Goal: Find specific page/section: Locate a particular part of the current website

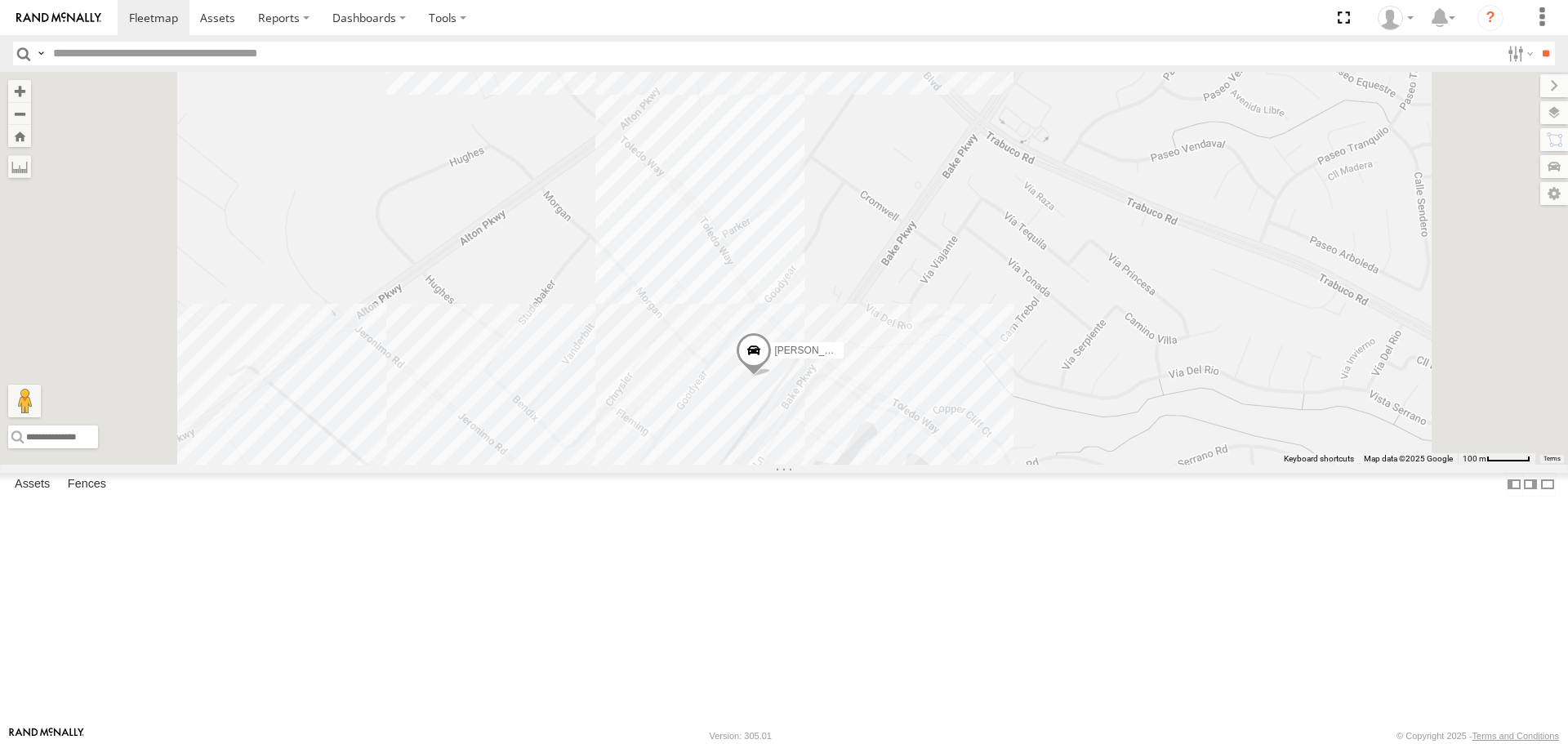
click at [966, 464] on div "[PERSON_NAME] TAXZ467188 884493/[PERSON_NAME]/T-1628 TLXZ452049 [PERSON_NAME]-1…" at bounding box center [784, 268] width 1568 height 392
drag, startPoint x: 1052, startPoint y: 536, endPoint x: 1081, endPoint y: 545, distance: 30.4
click at [1057, 464] on div "CARLOS TAXZ467188 884493/RUDYS JUSTIN/T-1628 TLXZ452049 FRANKLIN T-1632 LUIS CA…" at bounding box center [784, 268] width 1568 height 392
drag, startPoint x: 1061, startPoint y: 600, endPoint x: 1027, endPoint y: 541, distance: 68.1
click at [1066, 464] on div "CARLOS TAXZ467188 884493/RUDYS JUSTIN/T-1628 TLXZ452049 FRANKLIN T-1632 LUIS CA…" at bounding box center [784, 268] width 1568 height 392
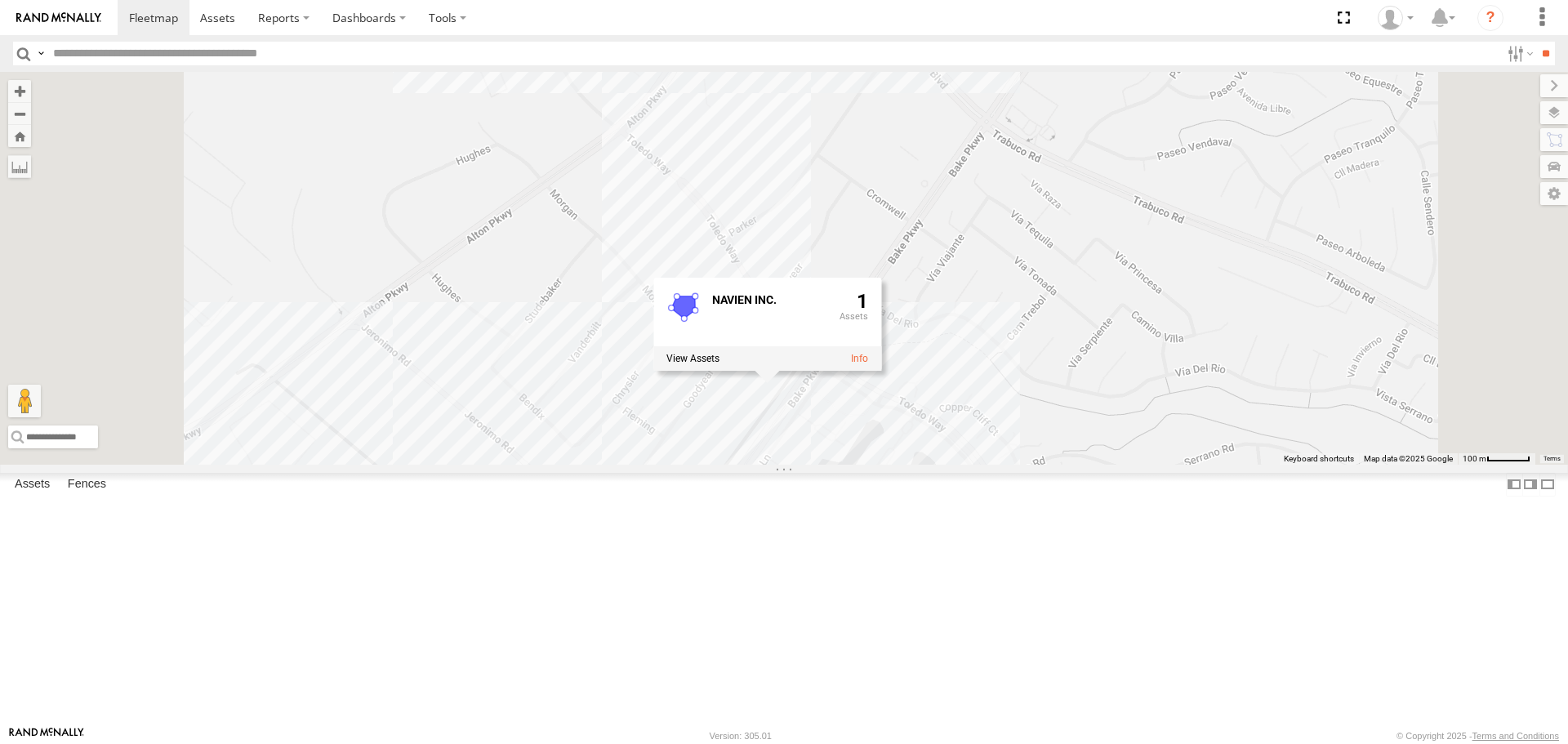
drag, startPoint x: 1094, startPoint y: 579, endPoint x: 1113, endPoint y: 571, distance: 20.6
click at [1095, 464] on div "CARLOS TAXZ467188 884493/RUDYS JUSTIN/T-1628 TLXZ452049 FRANKLIN T-1632 LUIS CA…" at bounding box center [784, 268] width 1568 height 392
click at [1271, 427] on div "CARLOS TAXZ467188 884493/RUDYS JUSTIN/T-1628 TLXZ452049 FRANKLIN T-1632 LUIS CA…" at bounding box center [784, 268] width 1568 height 392
click at [863, 355] on span "[PERSON_NAME]" at bounding box center [823, 348] width 81 height 11
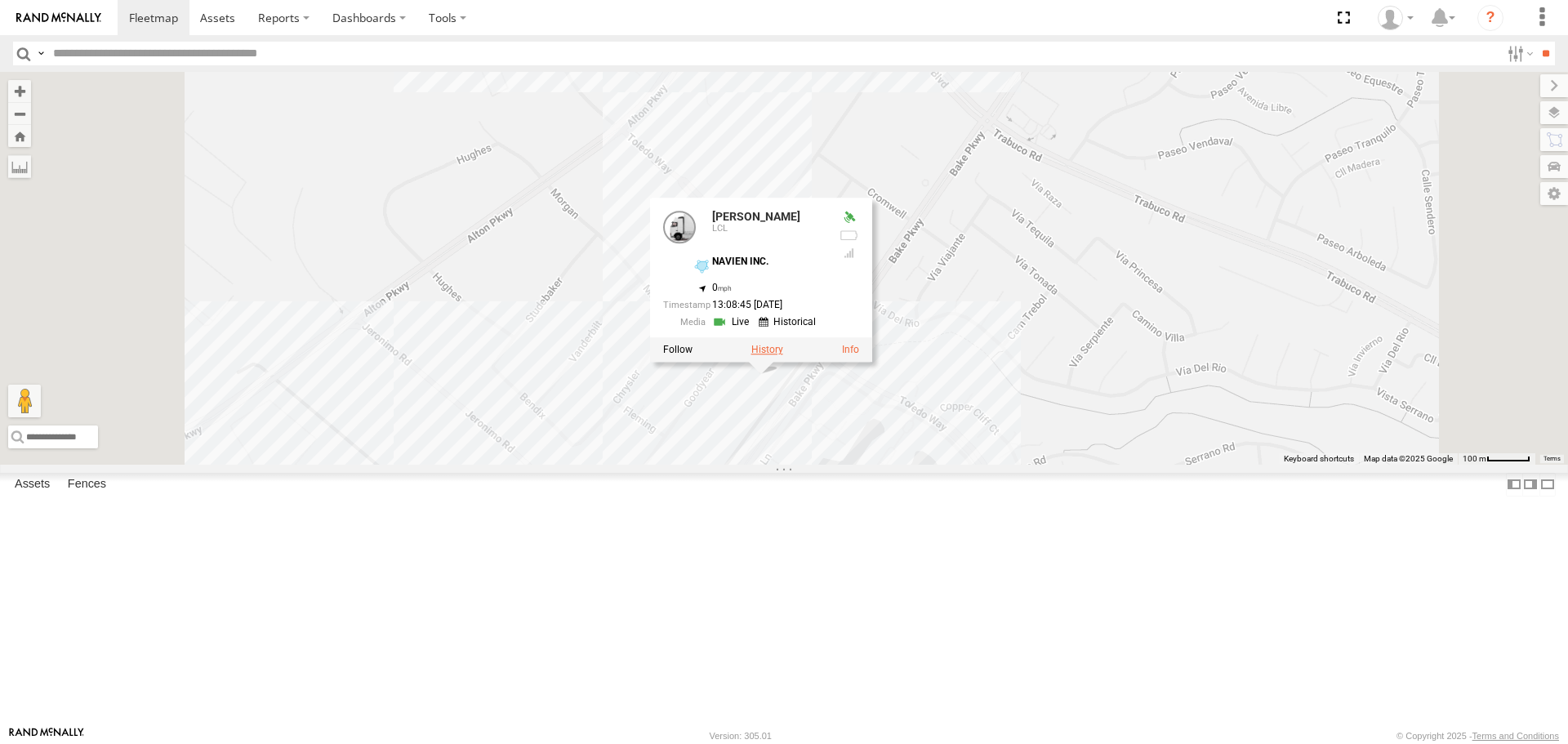
click at [784, 356] on label at bounding box center [767, 350] width 32 height 11
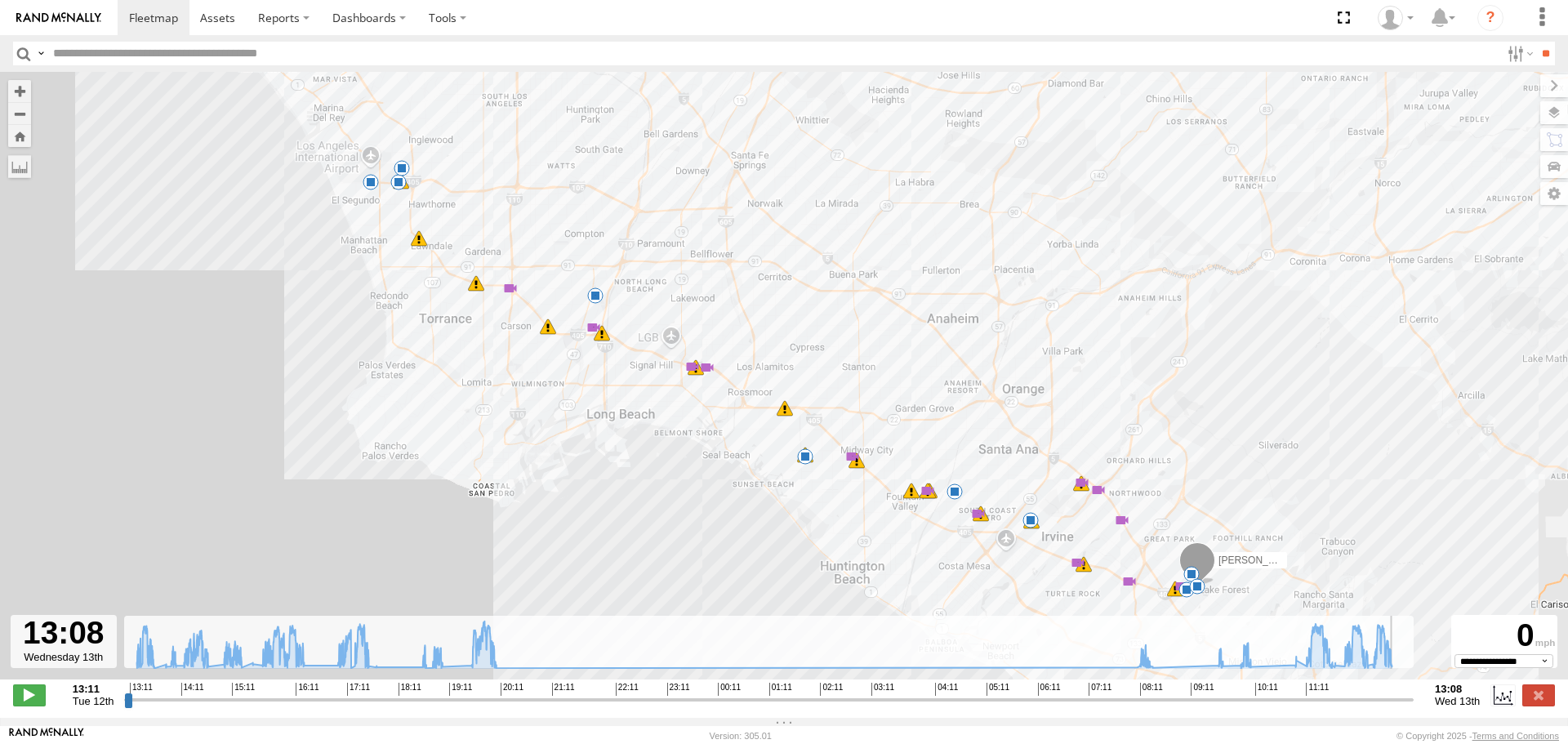
drag, startPoint x: 128, startPoint y: 707, endPoint x: 1416, endPoint y: 601, distance: 1292.4
type input "**********"
click at [1414, 692] on input "range" at bounding box center [769, 700] width 1289 height 16
click at [1260, 480] on div "LUIS CAMPOS 13:12 Tue 13:15 Tue 13:19 Tue 13:31 Tue 13:56 Tue 14:18 Tue 14:32 T…" at bounding box center [784, 384] width 1568 height 625
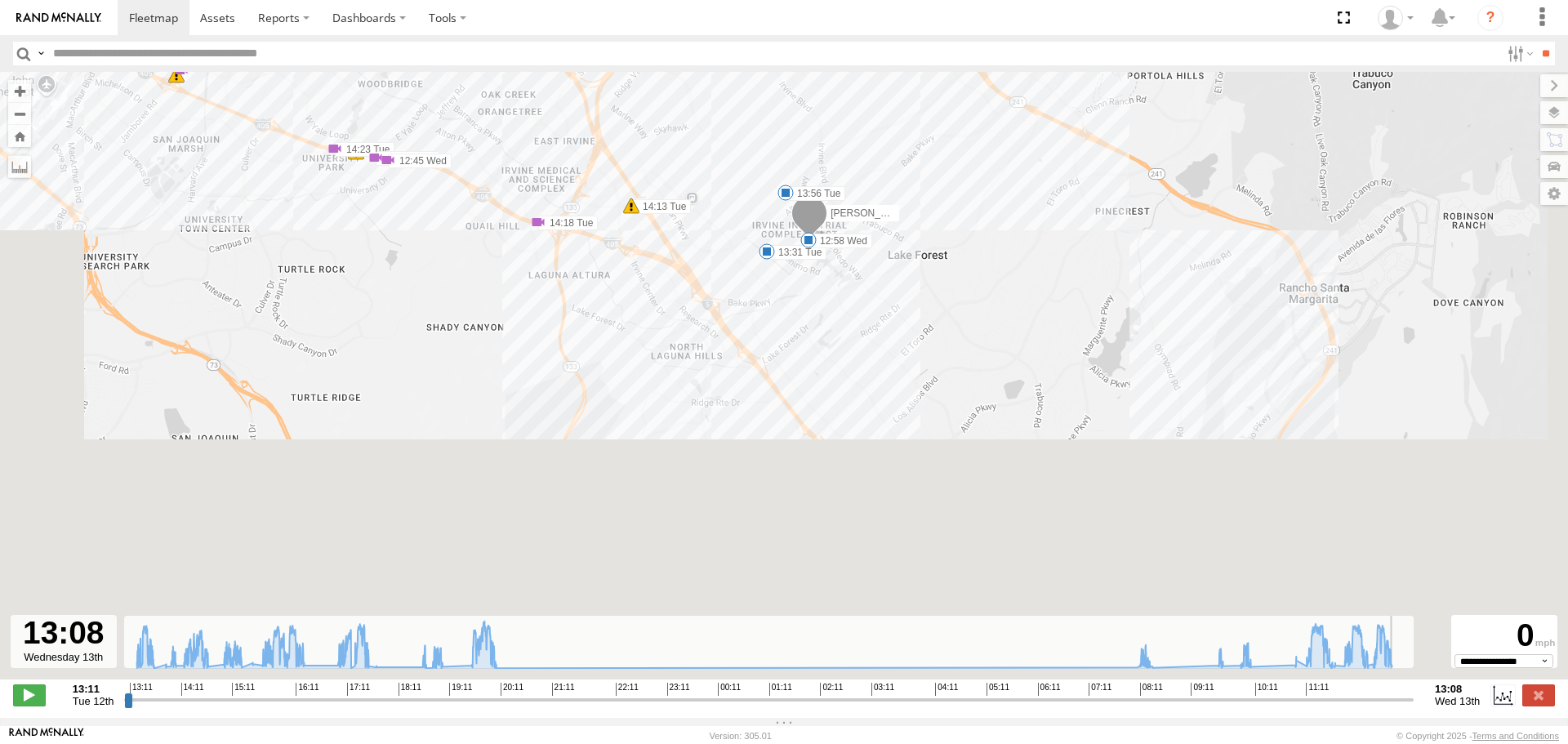
drag, startPoint x: 1215, startPoint y: 537, endPoint x: 907, endPoint y: -8, distance: 626.0
click at [907, 0] on html at bounding box center [784, 372] width 1568 height 744
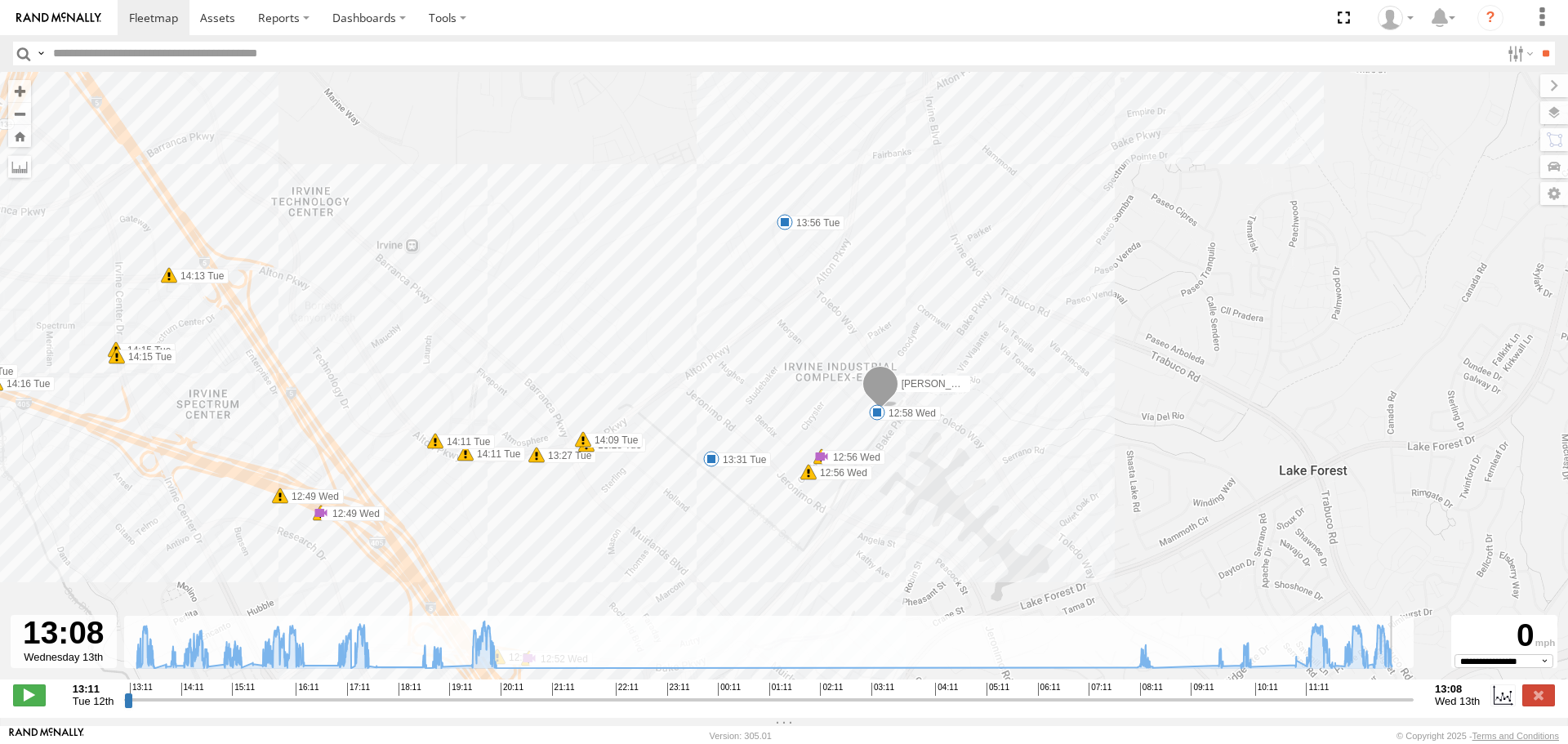
drag, startPoint x: 874, startPoint y: 153, endPoint x: 1124, endPoint y: 564, distance: 481.1
click at [1124, 564] on div "LUIS CAMPOS 13:12 Tue 13:15 Tue 13:19 Tue 13:31 Tue 13:56 Tue 14:18 Tue 14:32 T…" at bounding box center [784, 384] width 1568 height 625
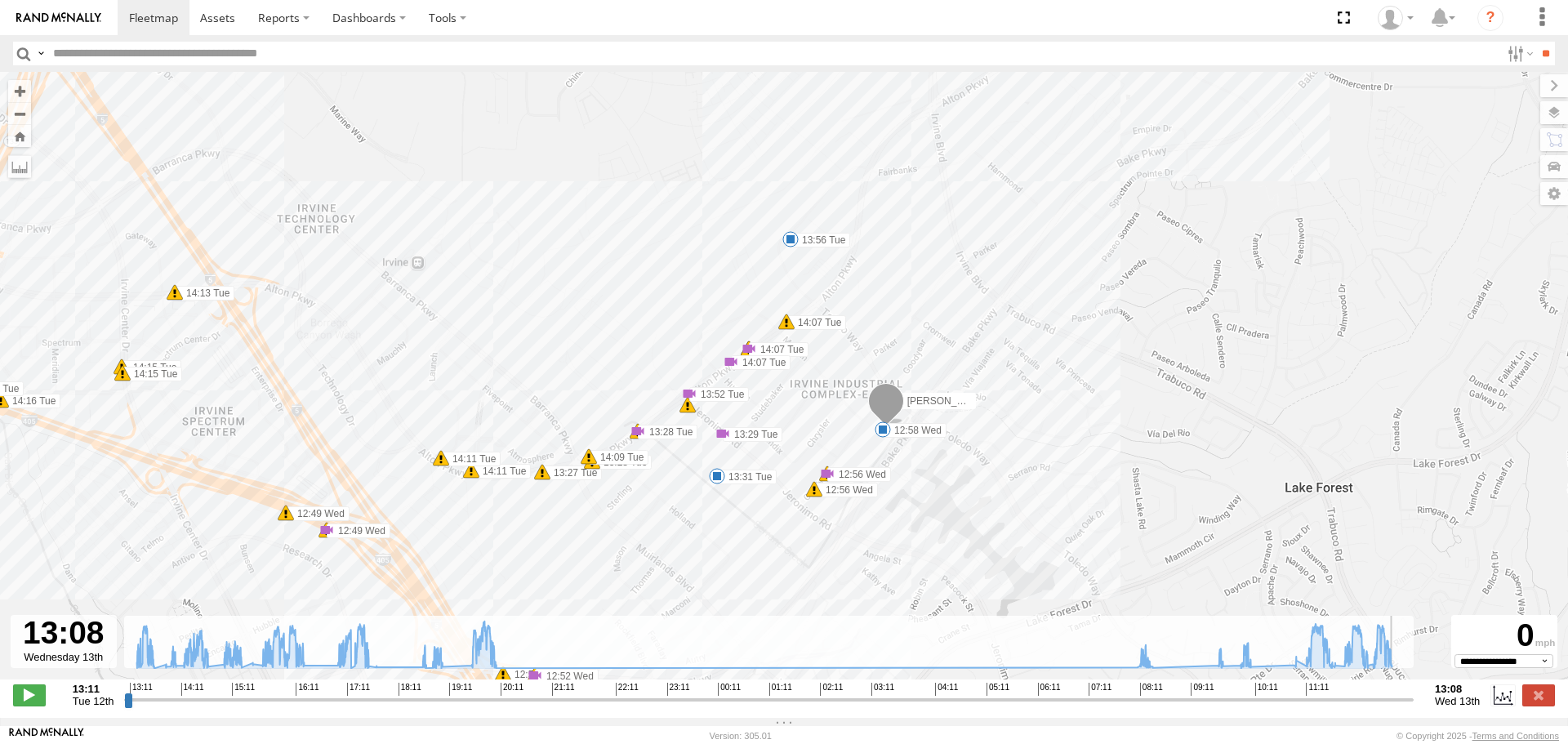
click at [921, 403] on span "[PERSON_NAME]" at bounding box center [948, 400] width 81 height 11
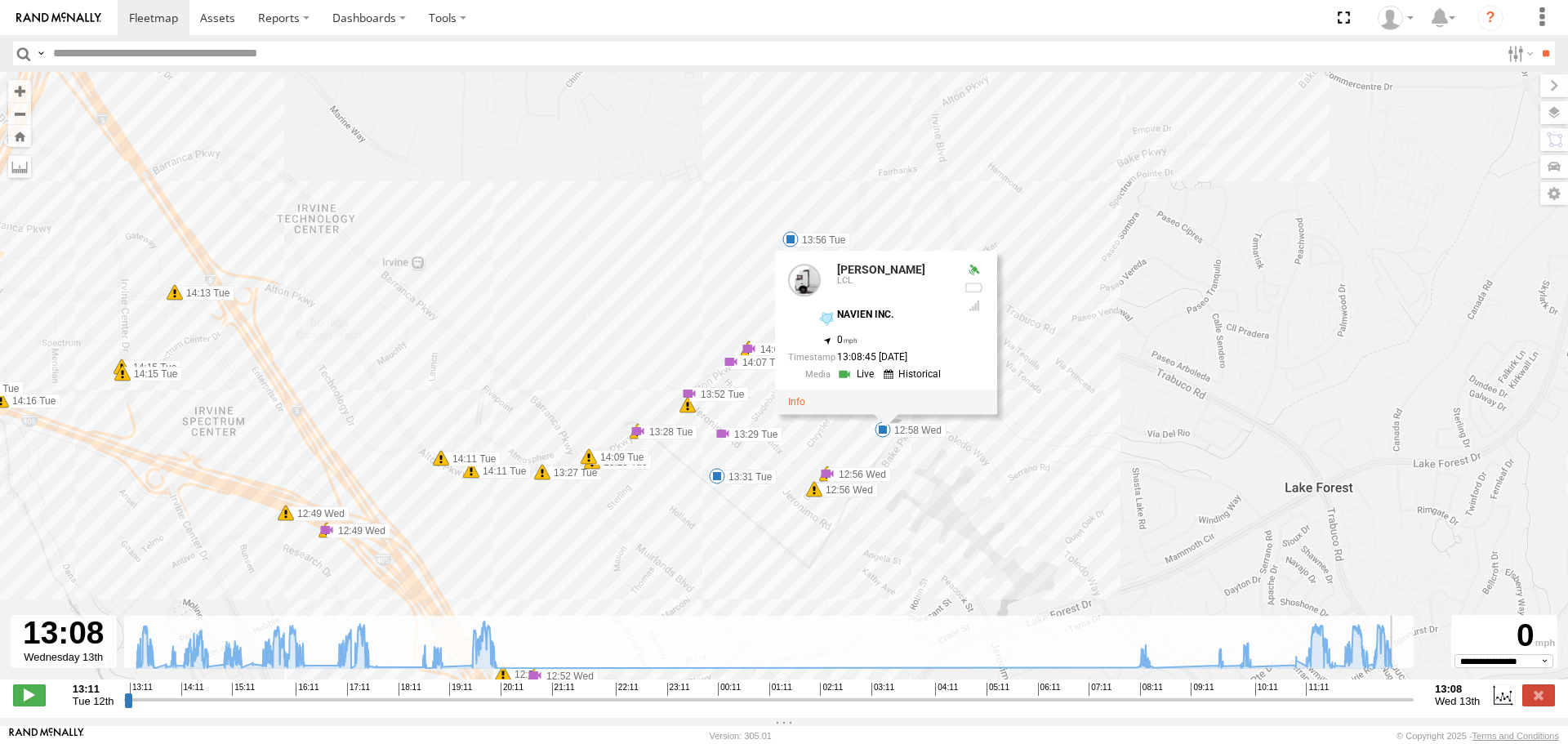
drag, startPoint x: 960, startPoint y: 513, endPoint x: 941, endPoint y: 470, distance: 47.0
click at [961, 512] on div "LUIS CAMPOS 13:12 Tue 13:15 Tue 13:19 Tue 13:31 Tue 13:56 Tue 14:18 Tue 14:32 T…" at bounding box center [784, 384] width 1568 height 625
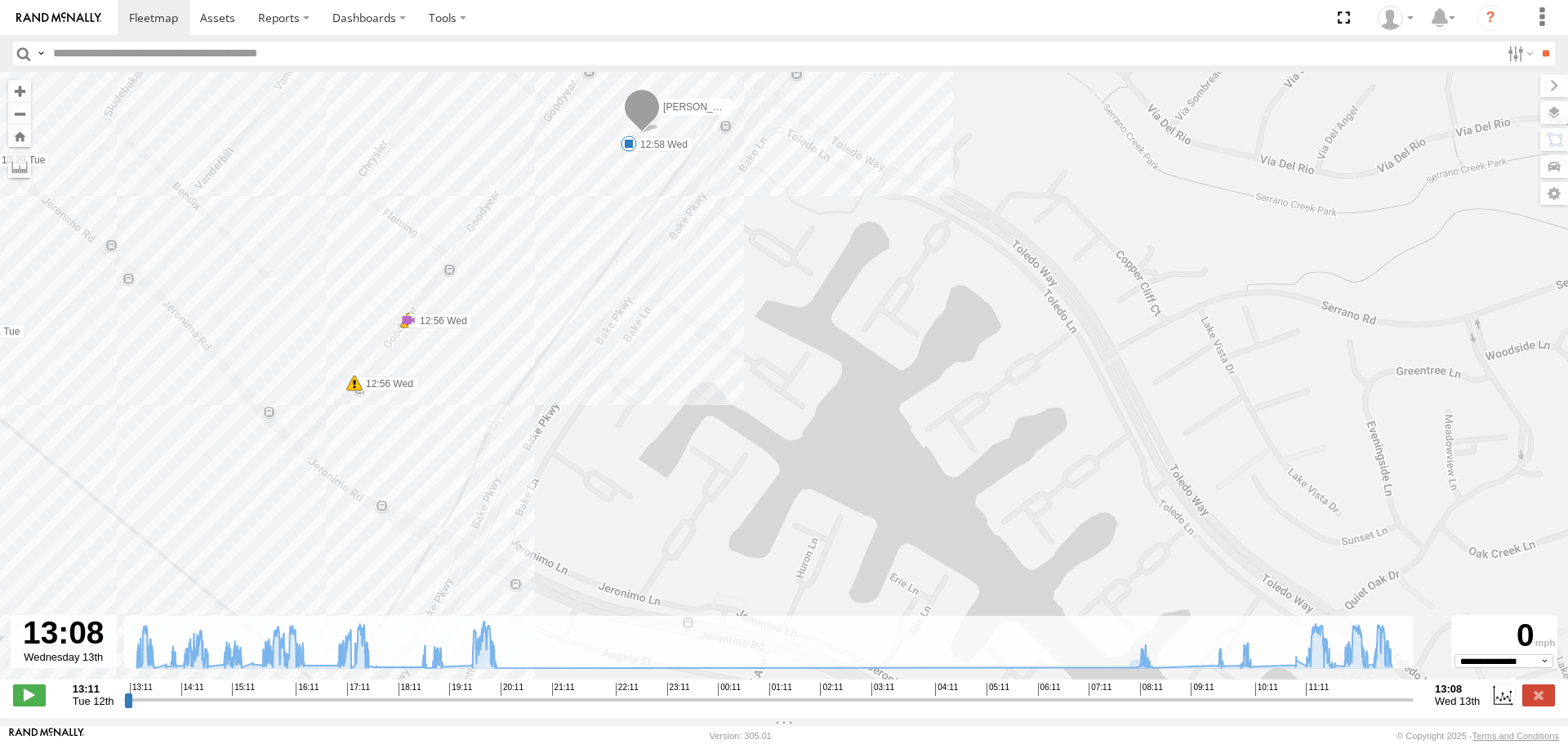
click at [864, 376] on div "LUIS CAMPOS 13:12 Tue 13:15 Tue 13:19 Tue 13:31 Tue 13:56 Tue 14:18 Tue 14:32 T…" at bounding box center [784, 384] width 1568 height 625
click at [62, 10] on link at bounding box center [59, 17] width 117 height 35
